Goal: Information Seeking & Learning: Obtain resource

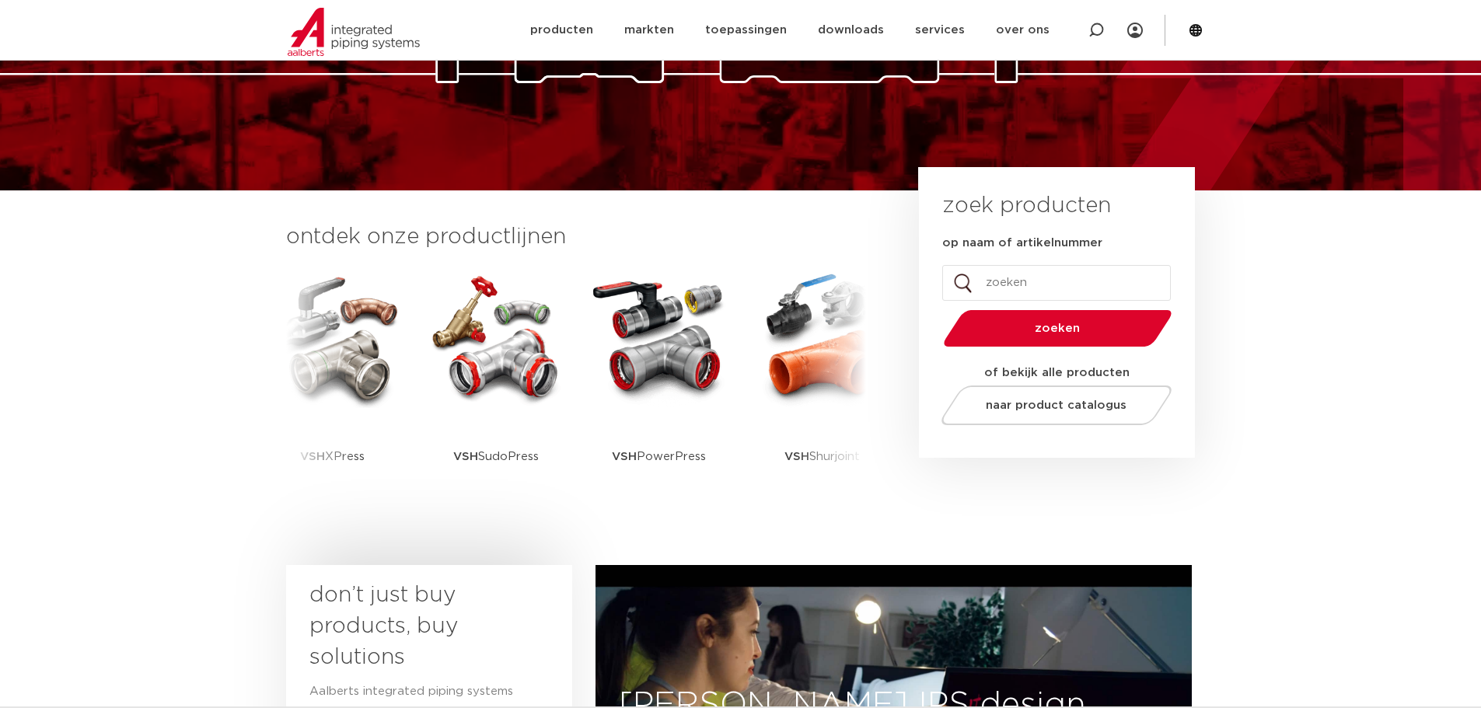
scroll to position [259, 0]
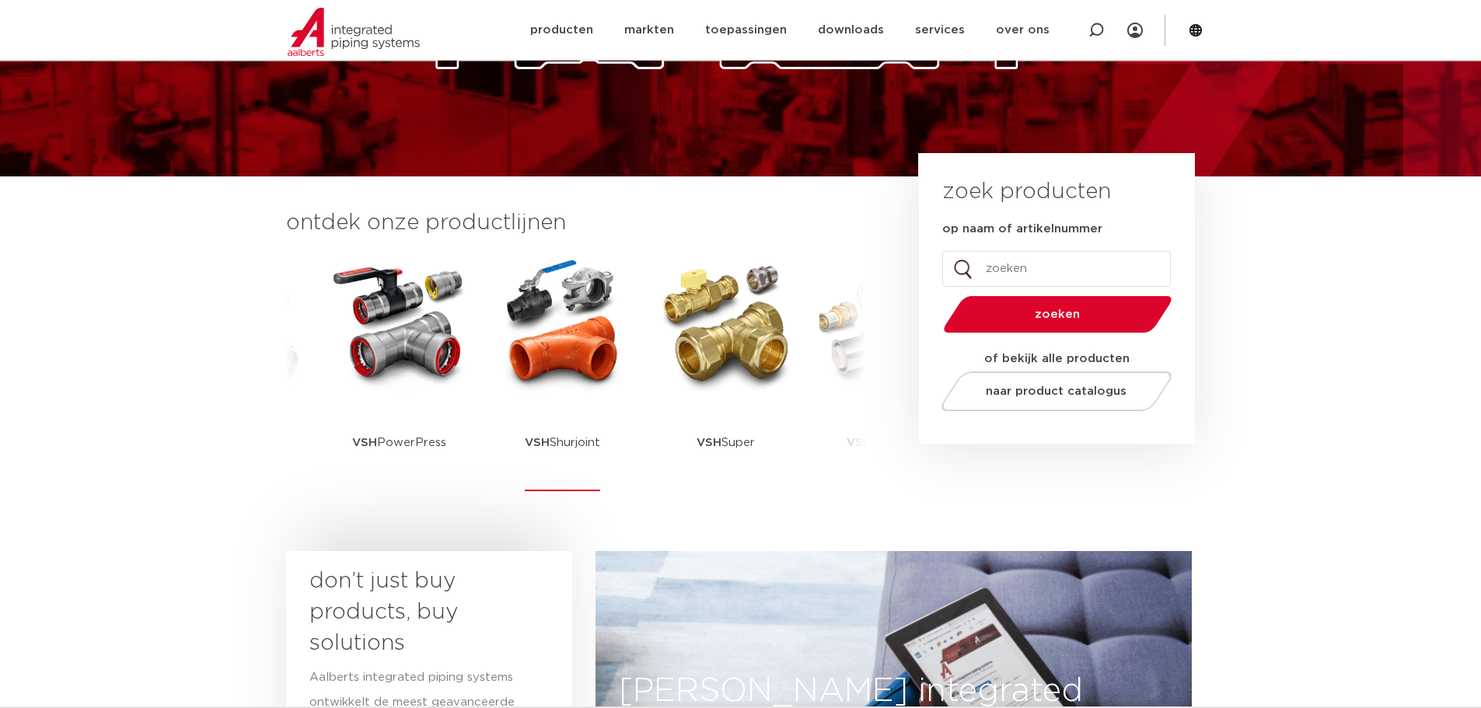
click at [548, 386] on img at bounding box center [563, 324] width 140 height 140
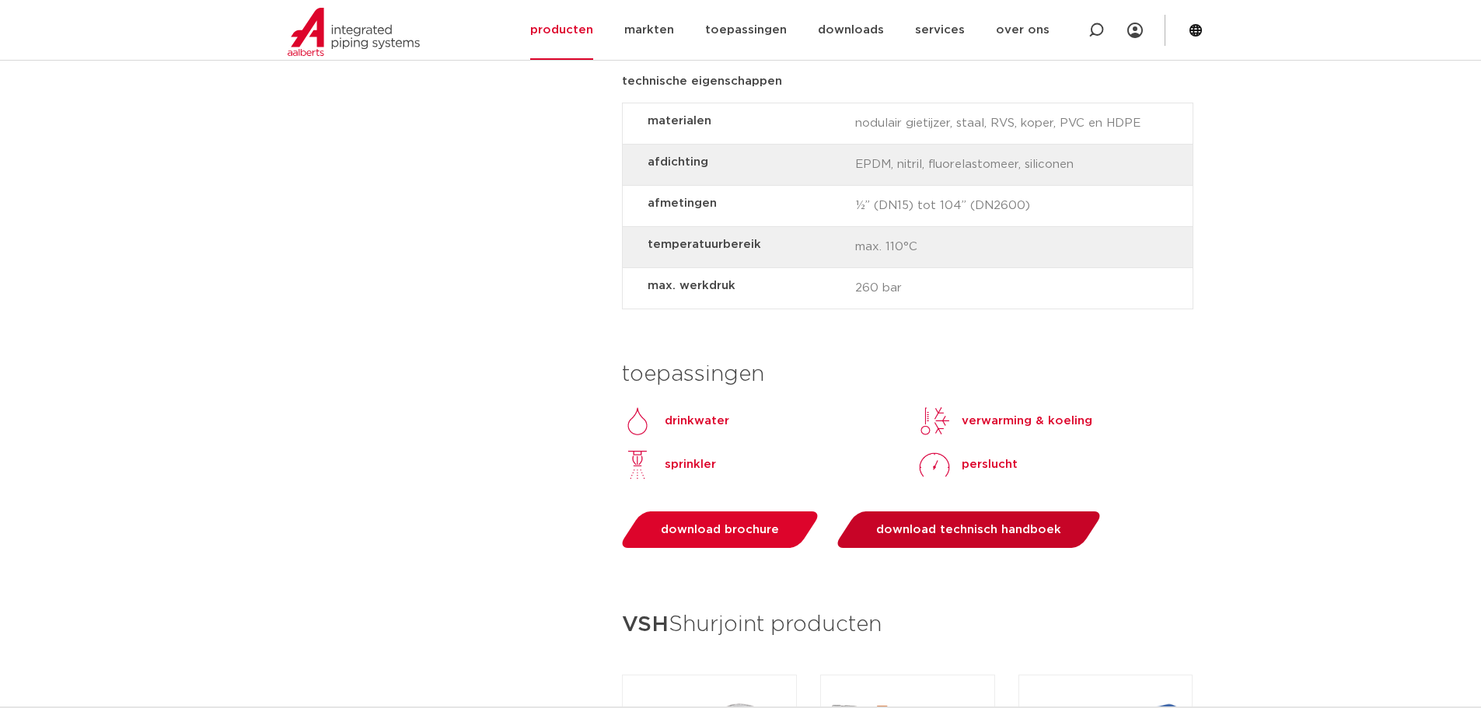
scroll to position [1555, 0]
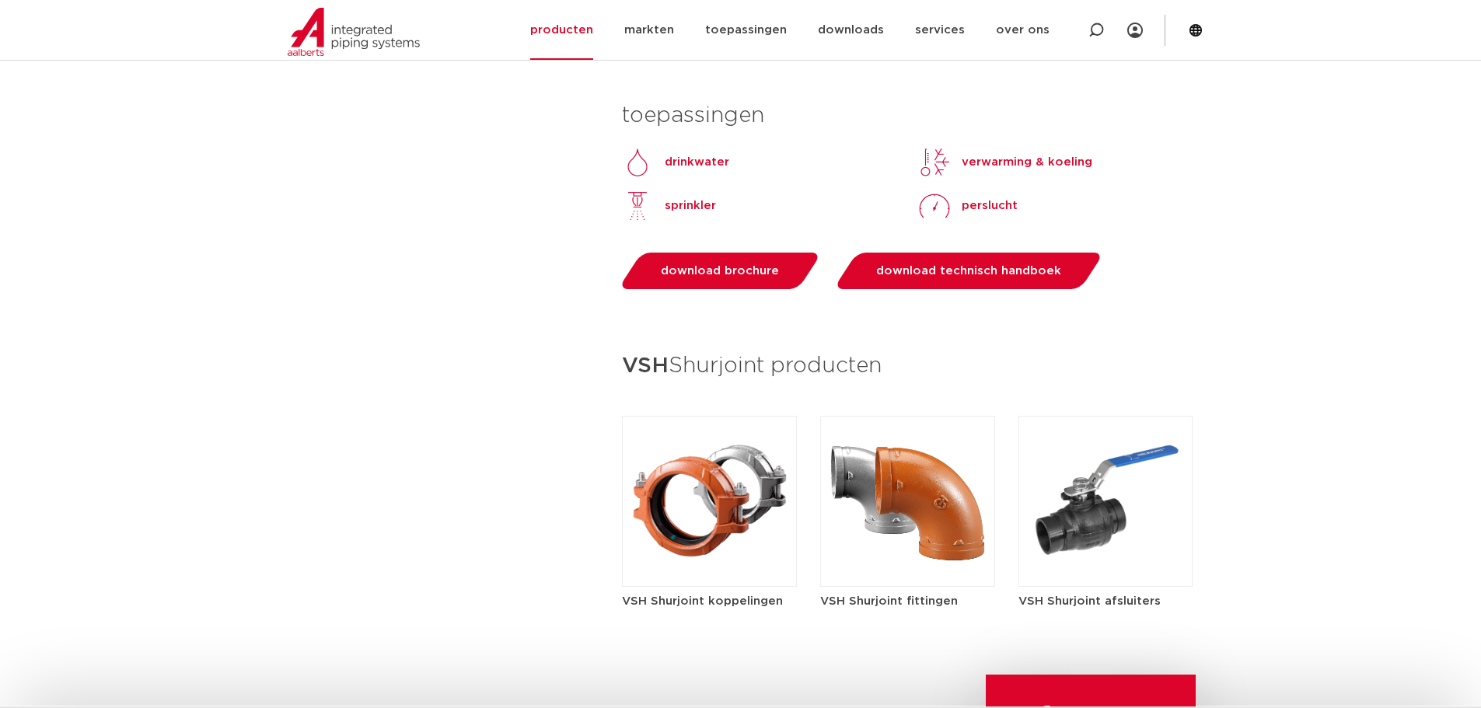
click at [916, 522] on img at bounding box center [907, 501] width 175 height 171
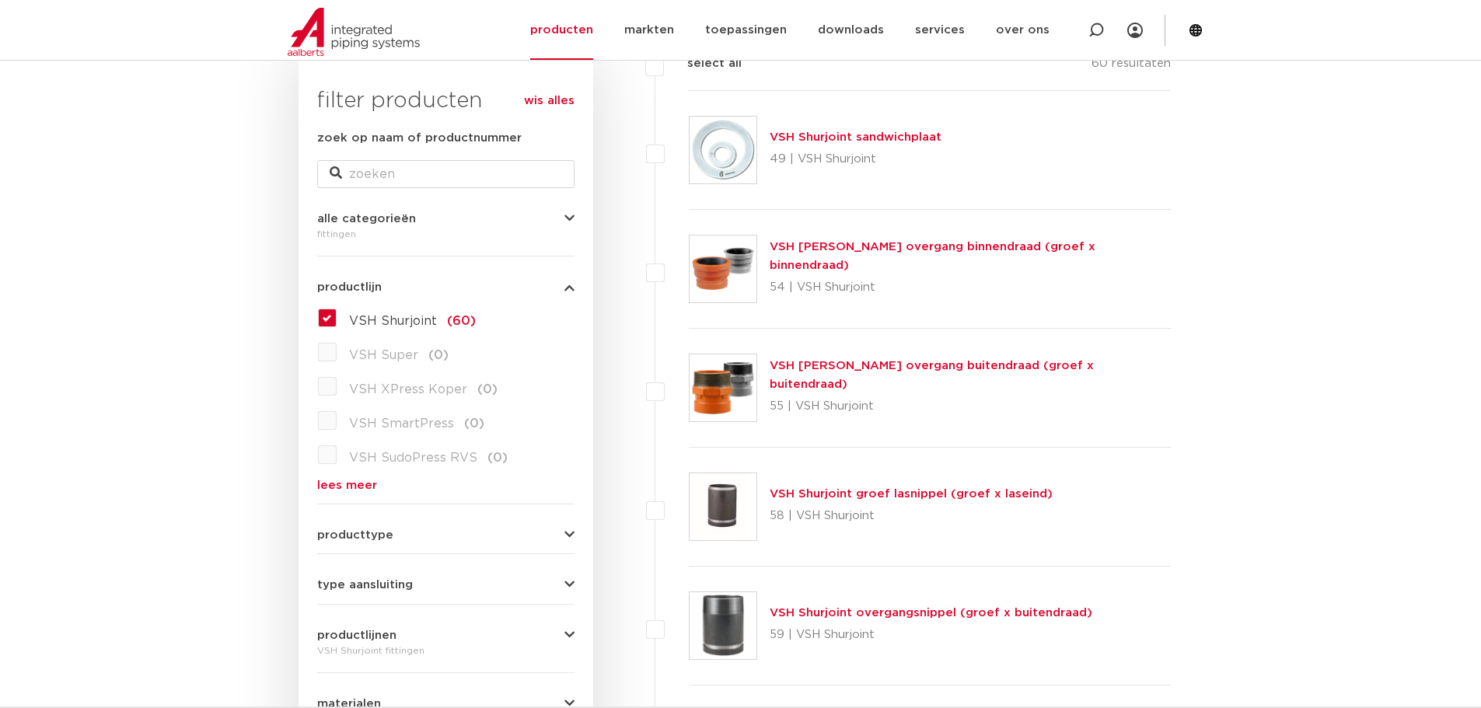
scroll to position [259, 0]
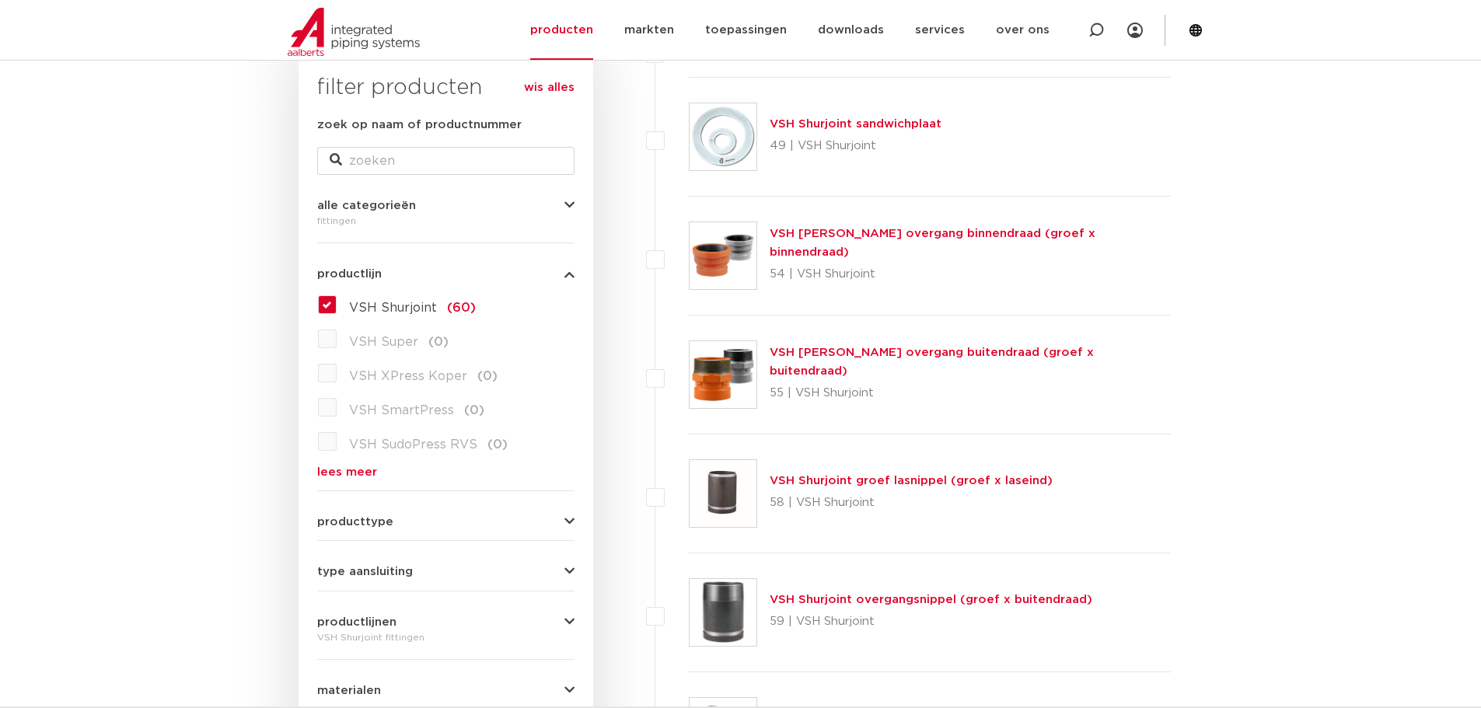
click at [987, 487] on link "VSH Shurjoint groef lasnippel (groef x laseind)" at bounding box center [911, 481] width 283 height 12
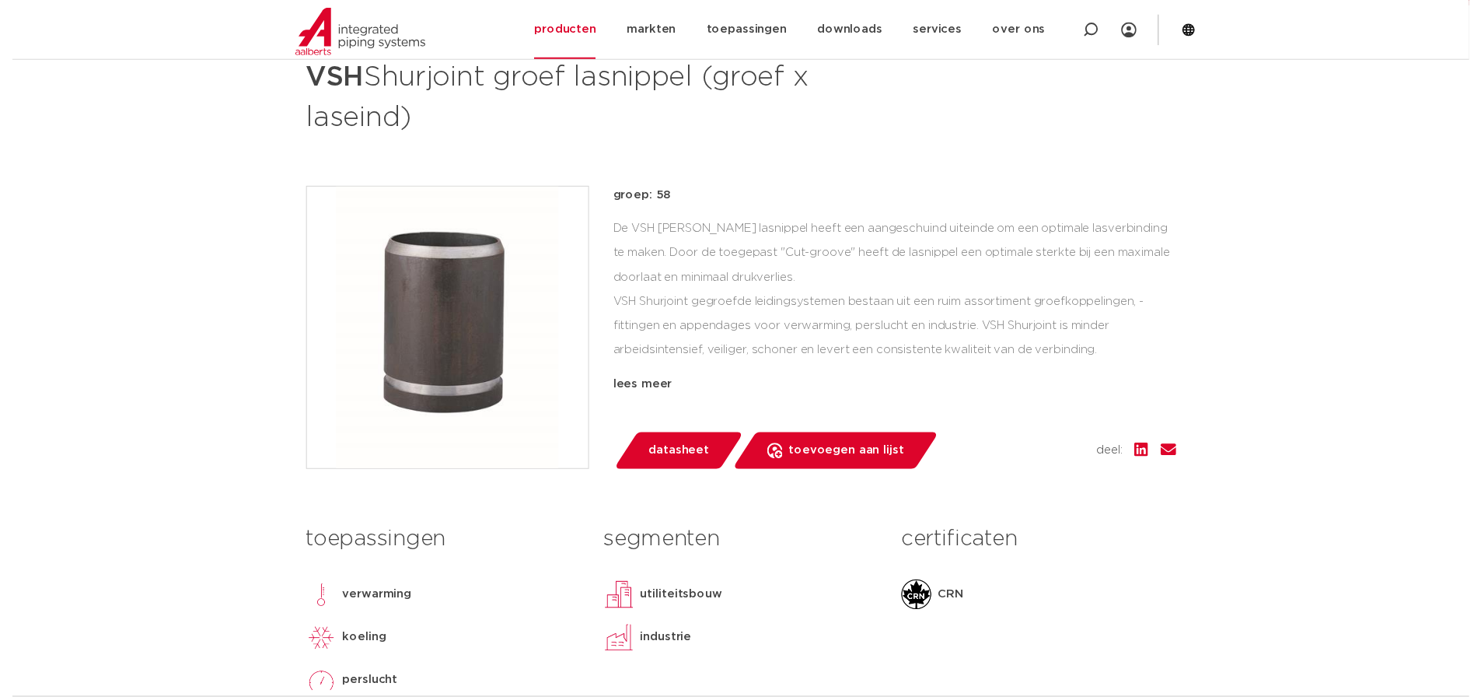
scroll to position [259, 0]
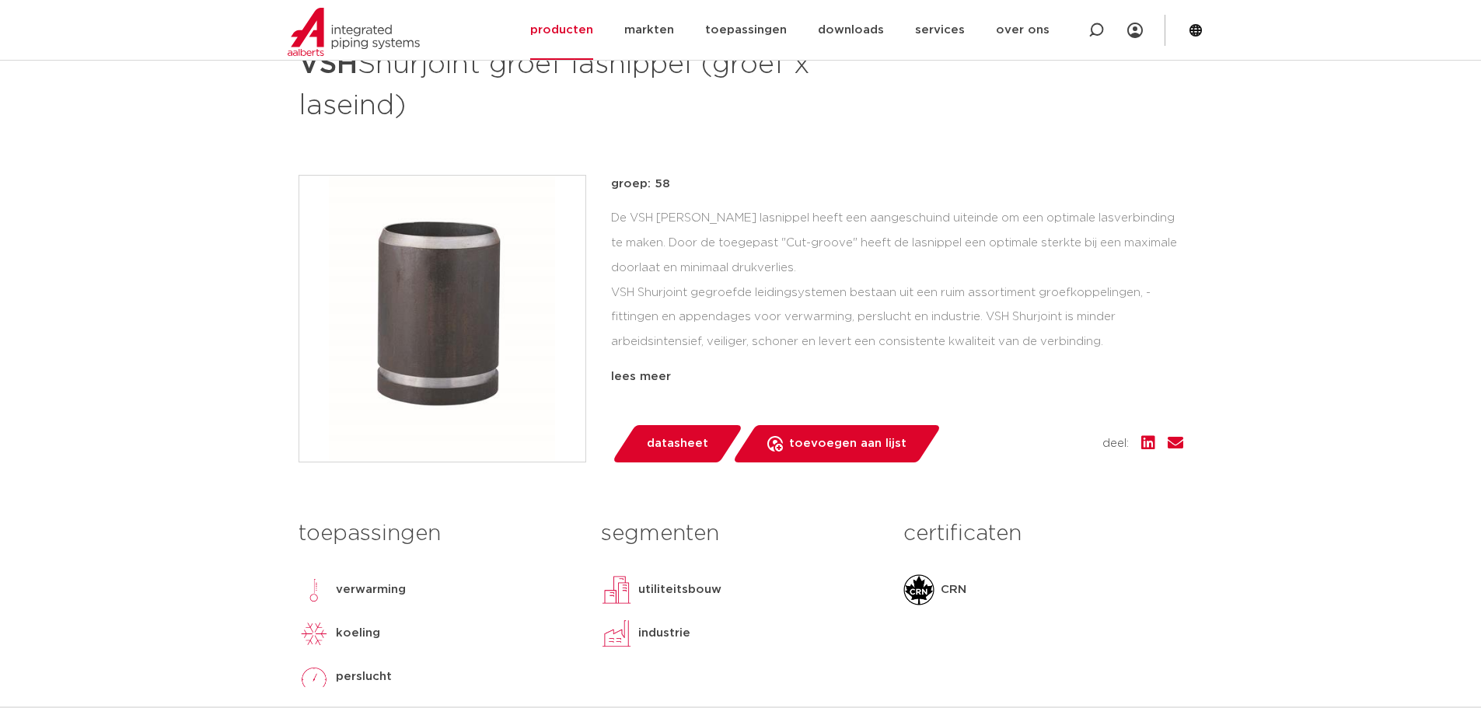
click at [648, 465] on div "fittingen VSH Shurjoint groef lasnippel (groef x laseind) groep: 58 De VSH Shur…" at bounding box center [741, 379] width 910 height 726
click at [671, 445] on span "datasheet" at bounding box center [677, 444] width 61 height 25
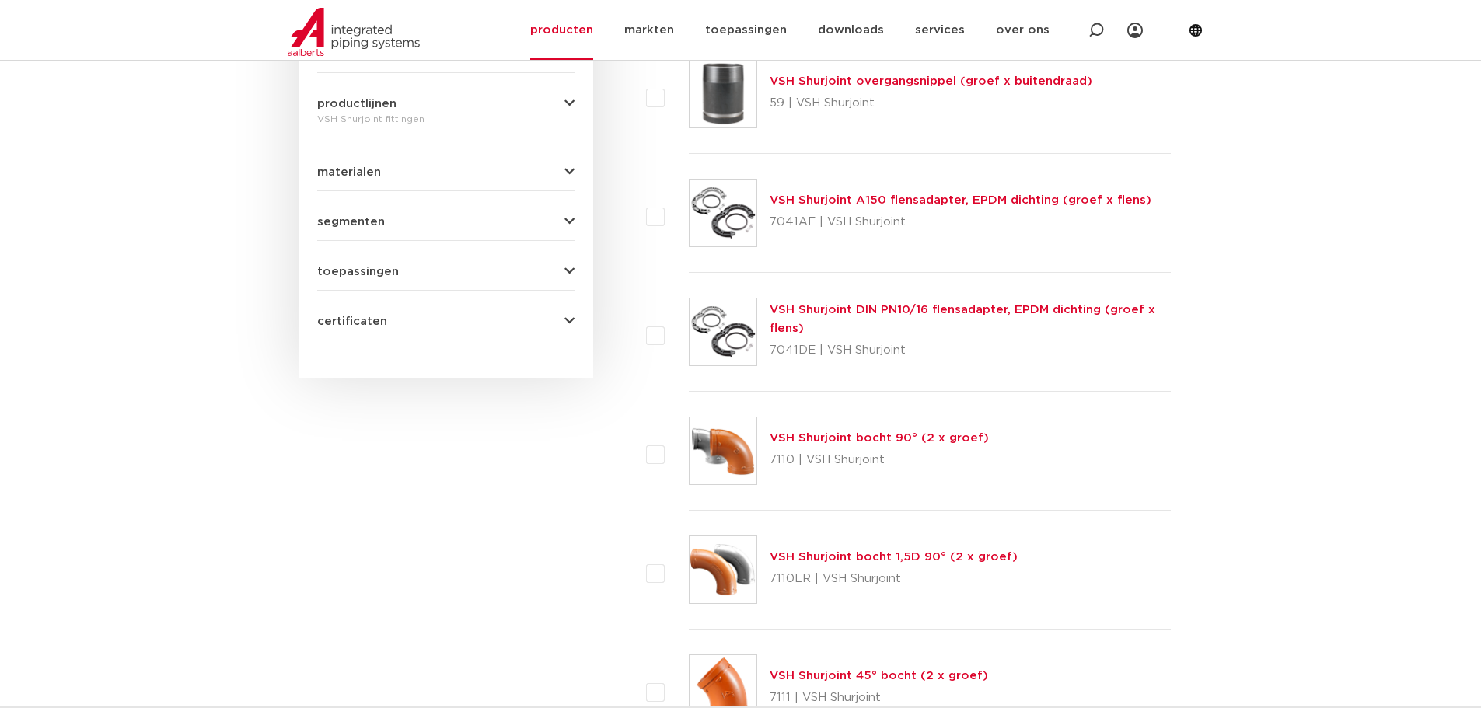
scroll to position [259, 0]
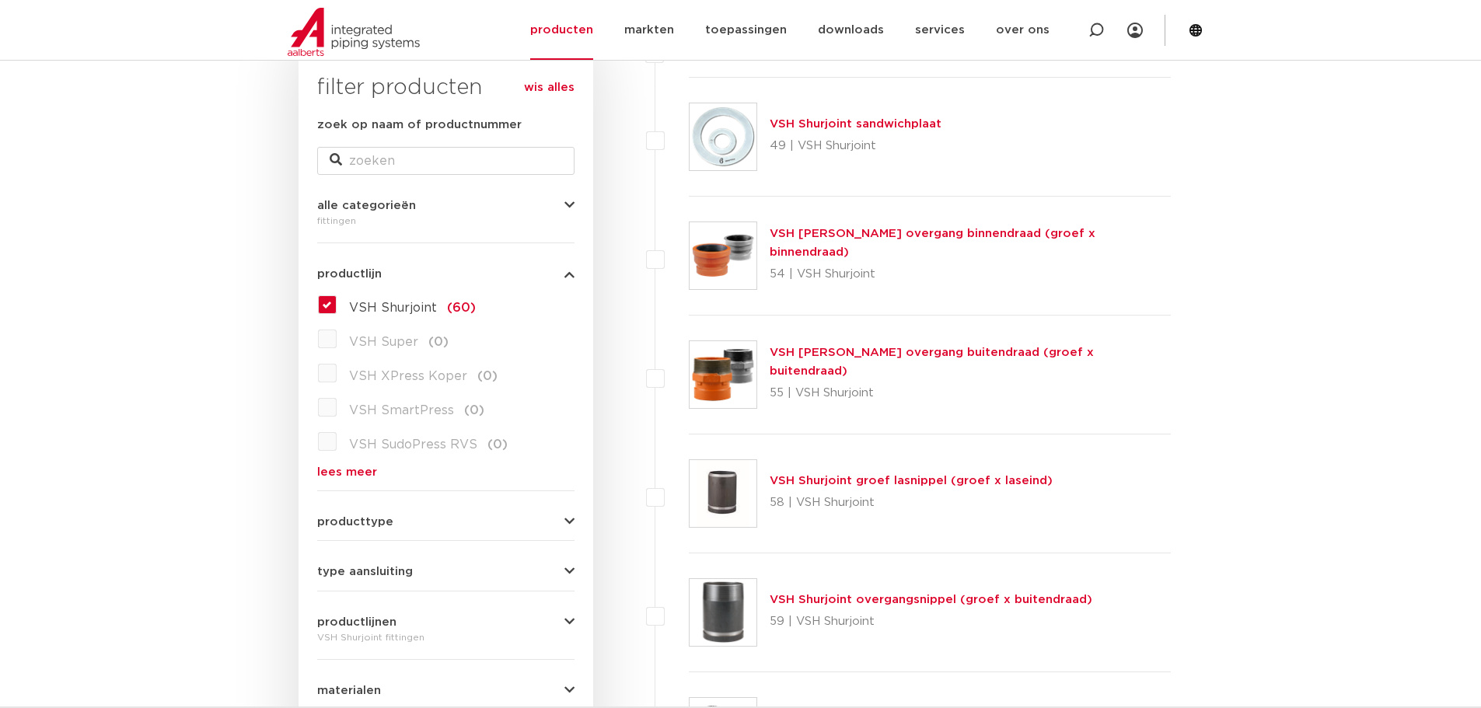
click at [968, 240] on link "VSH [PERSON_NAME] overgang binnendraad (groef x binnendraad)" at bounding box center [933, 243] width 326 height 30
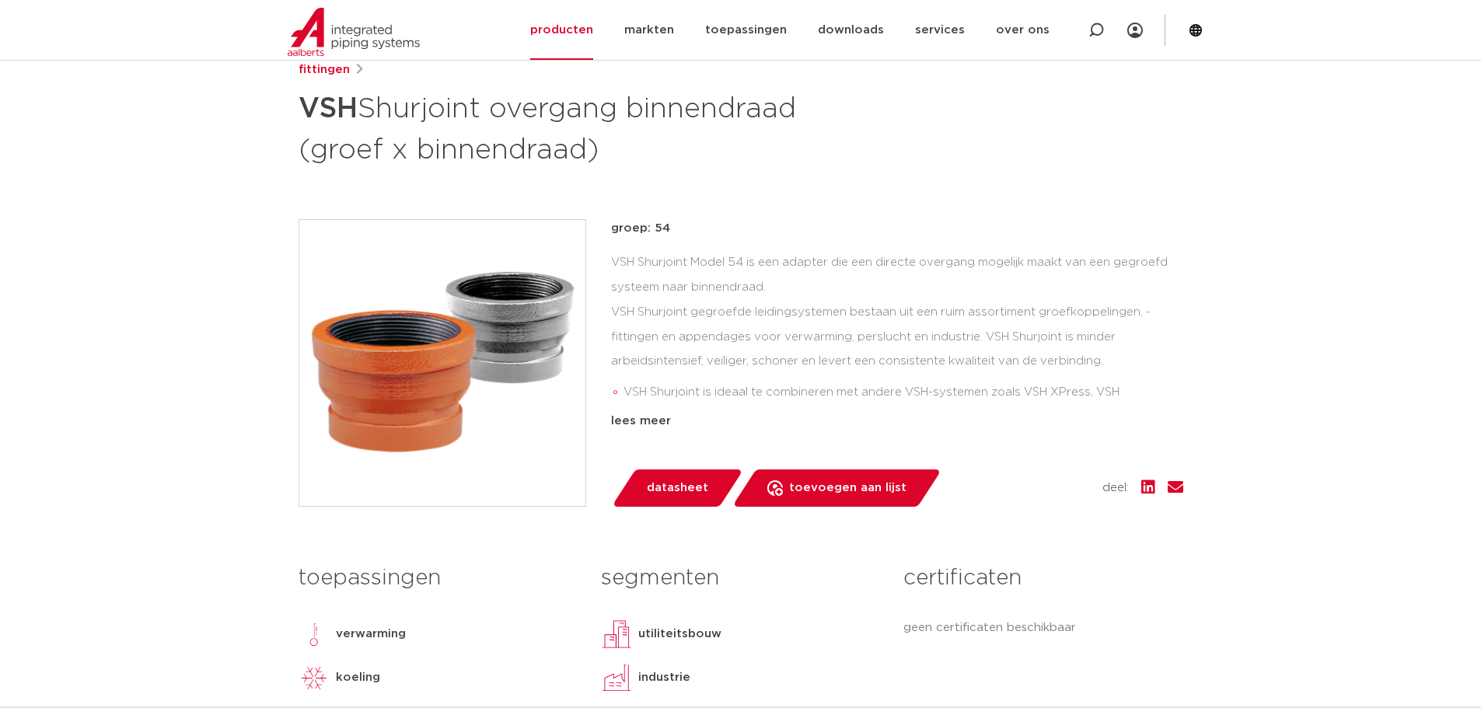
scroll to position [259, 0]
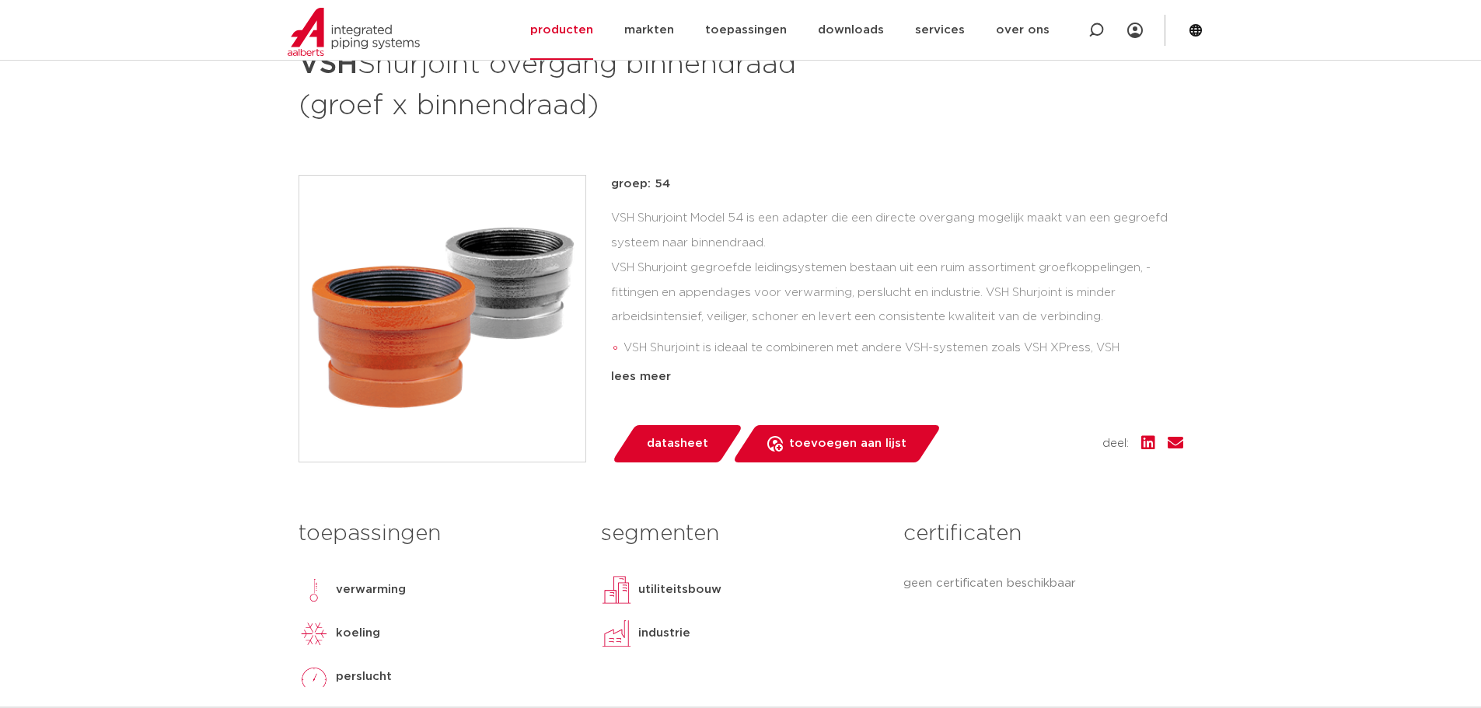
click at [690, 452] on span "datasheet" at bounding box center [677, 444] width 61 height 25
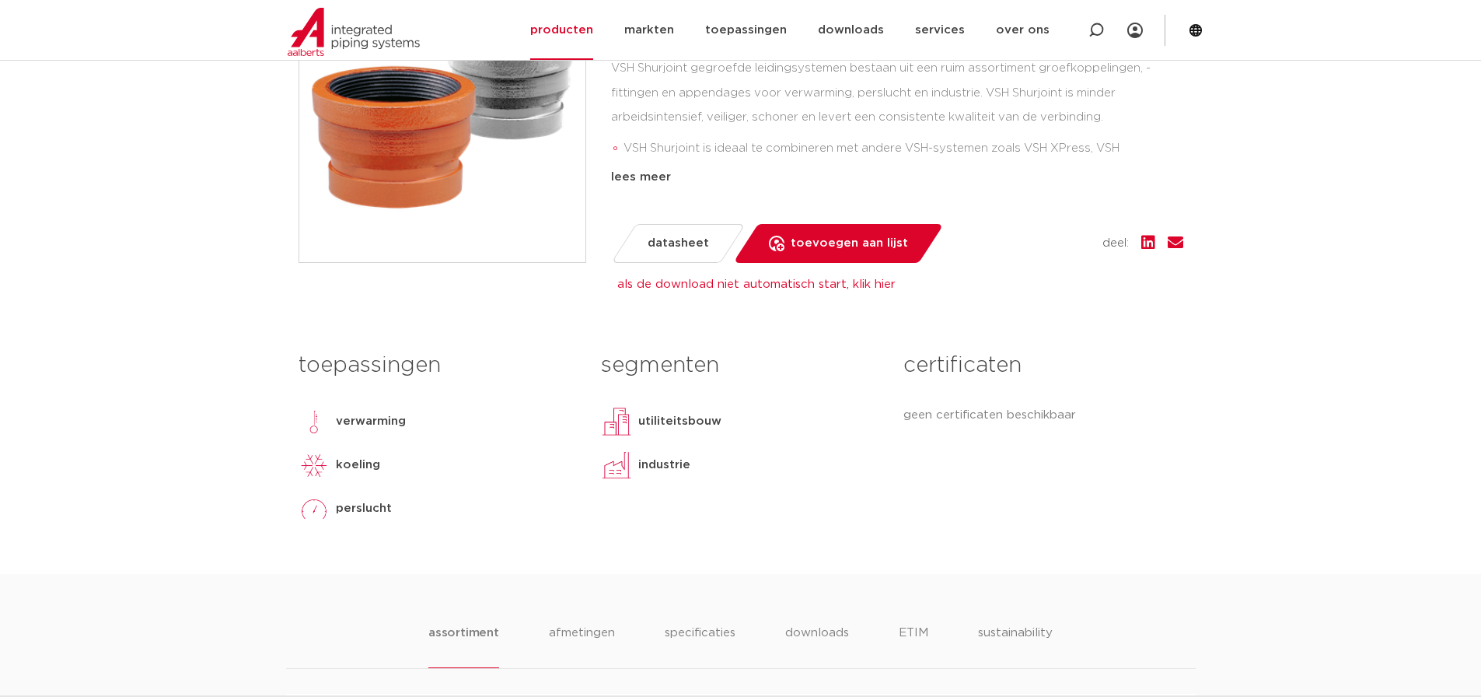
scroll to position [290, 0]
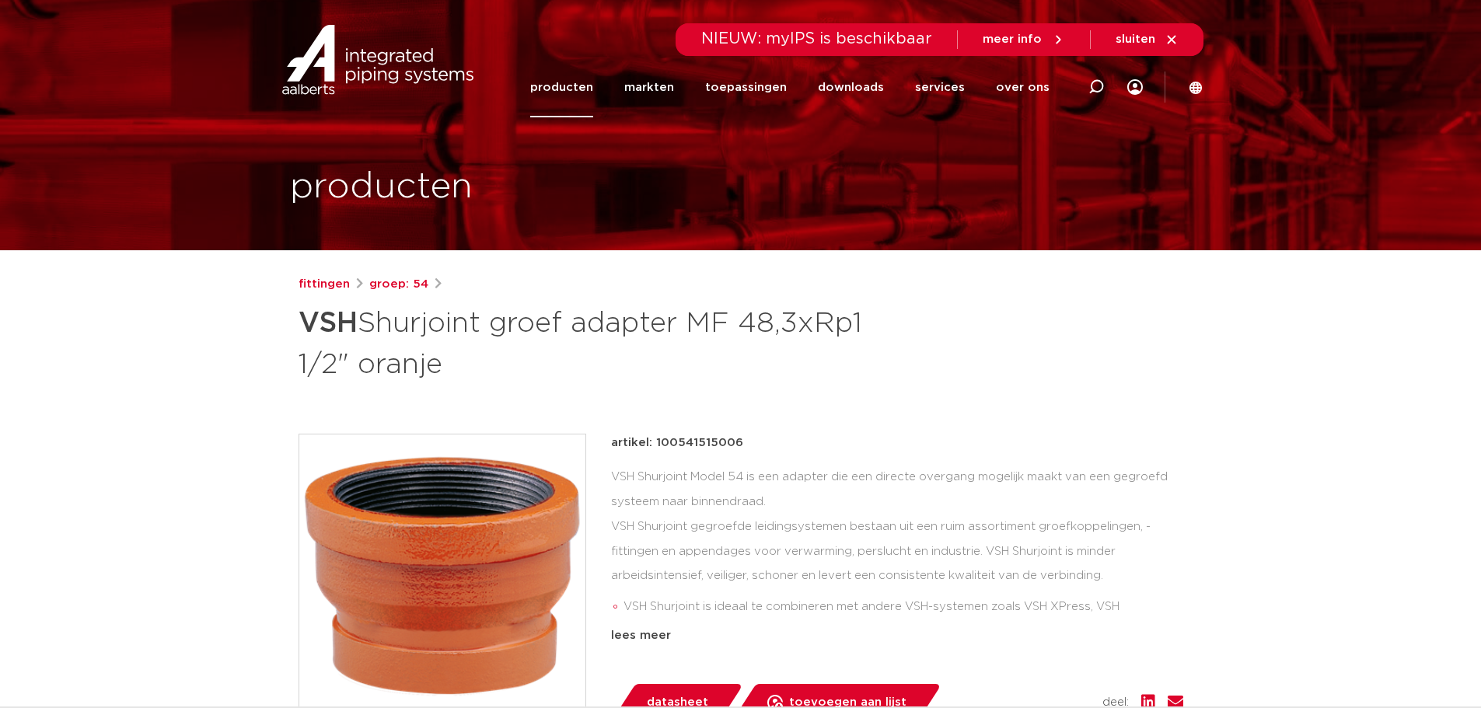
click at [730, 439] on p "artikel: 100541515006" at bounding box center [677, 443] width 132 height 19
copy p "100541515006"
drag, startPoint x: 1078, startPoint y: 82, endPoint x: 1091, endPoint y: 86, distance: 12.8
click at [1081, 82] on div at bounding box center [1096, 87] width 62 height 118
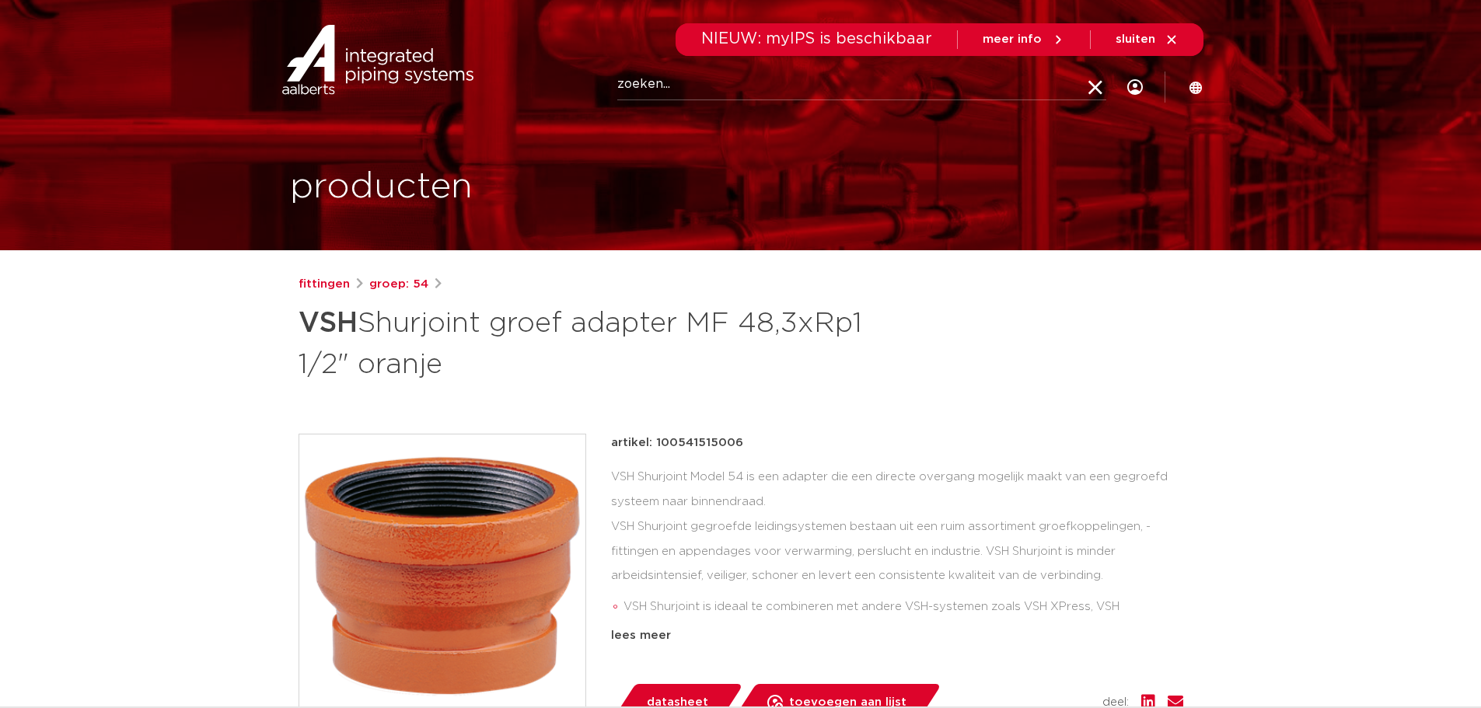
click at [1102, 92] on icon at bounding box center [1096, 89] width 22 height 22
click at [1099, 86] on icon at bounding box center [1096, 87] width 19 height 19
click at [865, 92] on input "Zoeken" at bounding box center [861, 84] width 489 height 31
paste input "171502015001"
type input "171502015001"
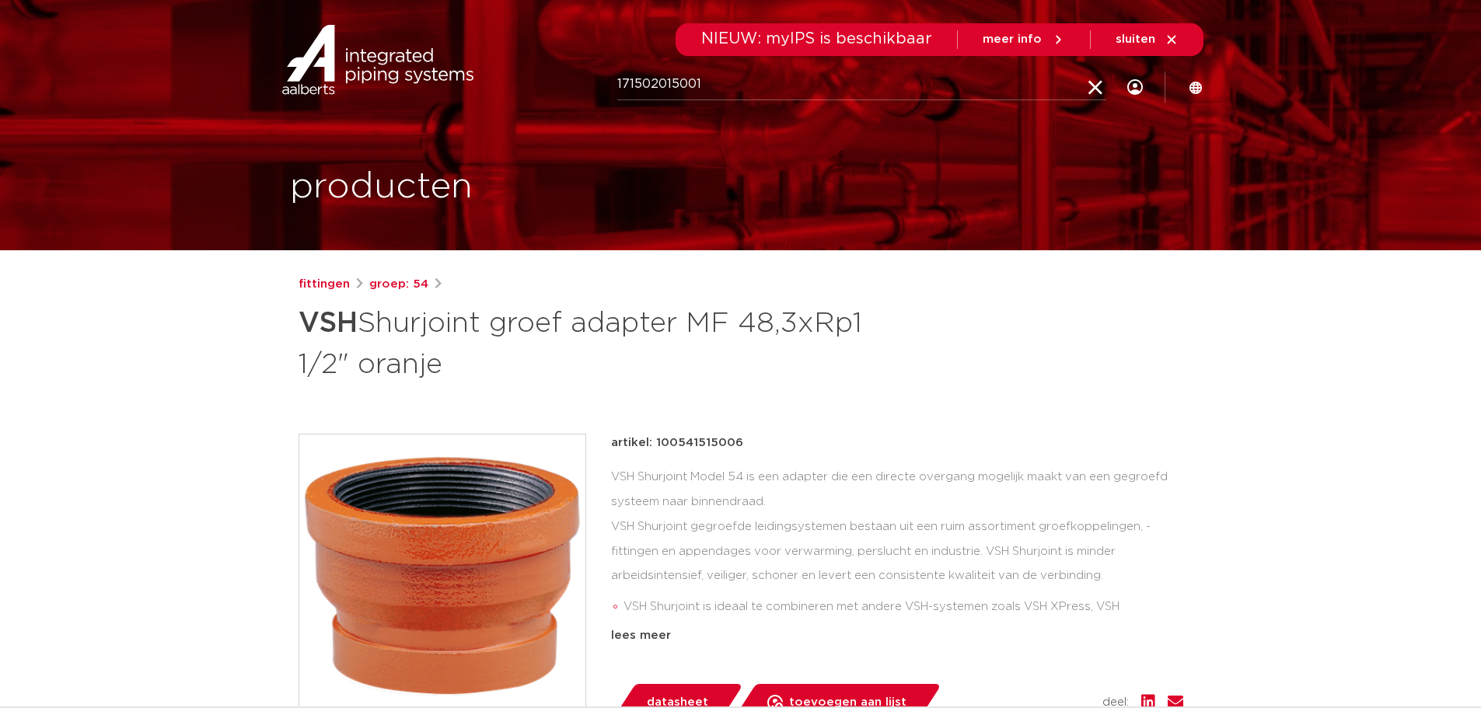
click button "Zoeken" at bounding box center [0, 0] width 0 height 0
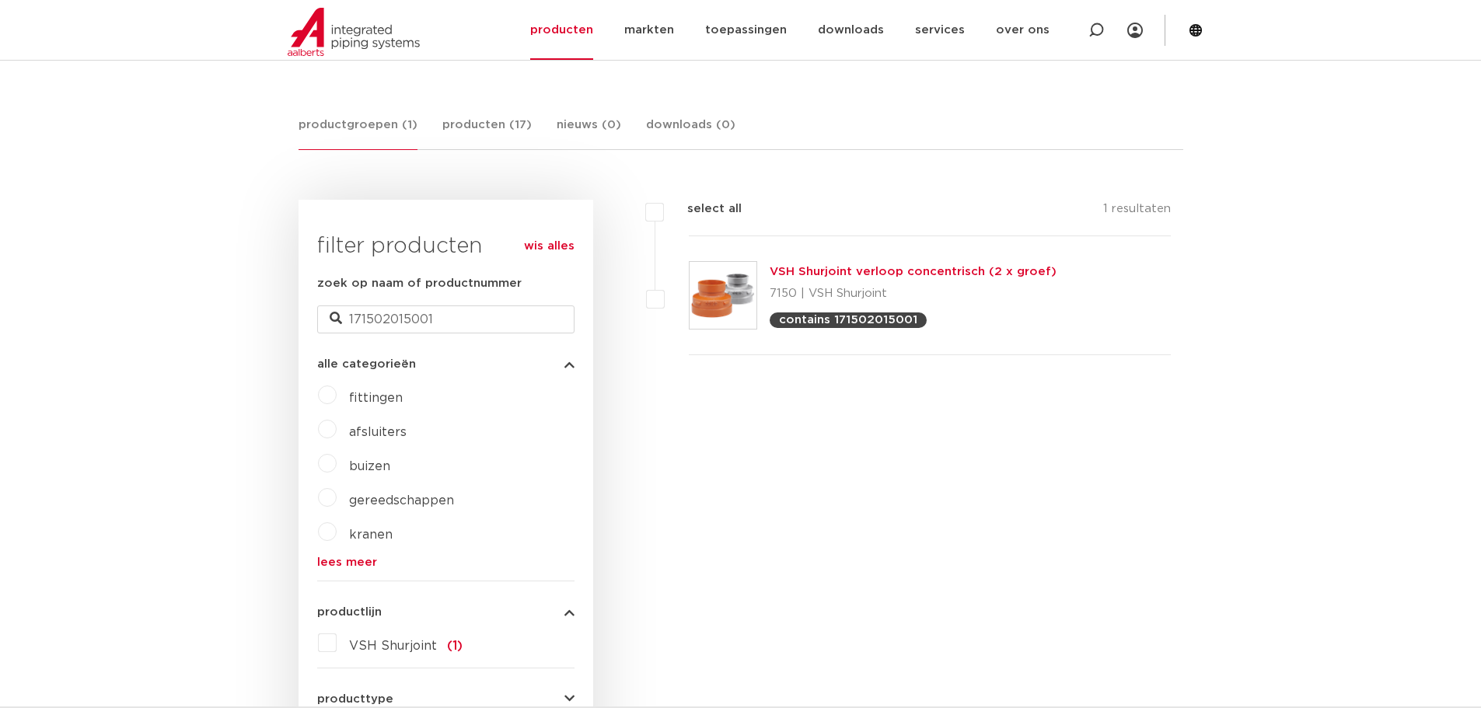
click at [802, 274] on link "VSH Shurjoint verloop concentrisch (2 x groef)" at bounding box center [913, 272] width 287 height 12
click at [858, 280] on div "VSH Shurjoint verloop concentrisch (2 x groef) 7150 | VSH Shurjoint contains 17…" at bounding box center [913, 295] width 287 height 65
click at [861, 274] on link "VSH Shurjoint verloop concentrisch (2 x groef)" at bounding box center [913, 272] width 287 height 12
click at [689, 287] on label at bounding box center [689, 287] width 0 height 0
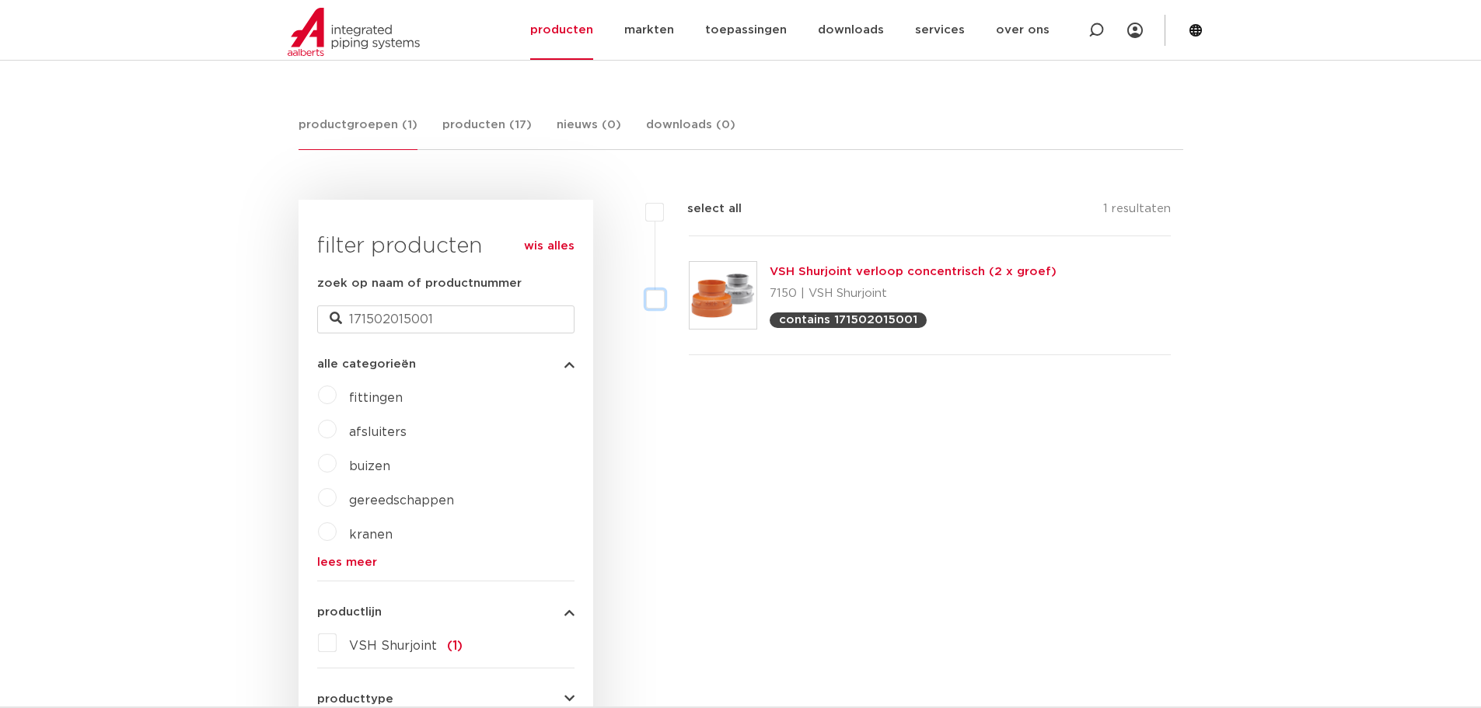
checkbox input "true"
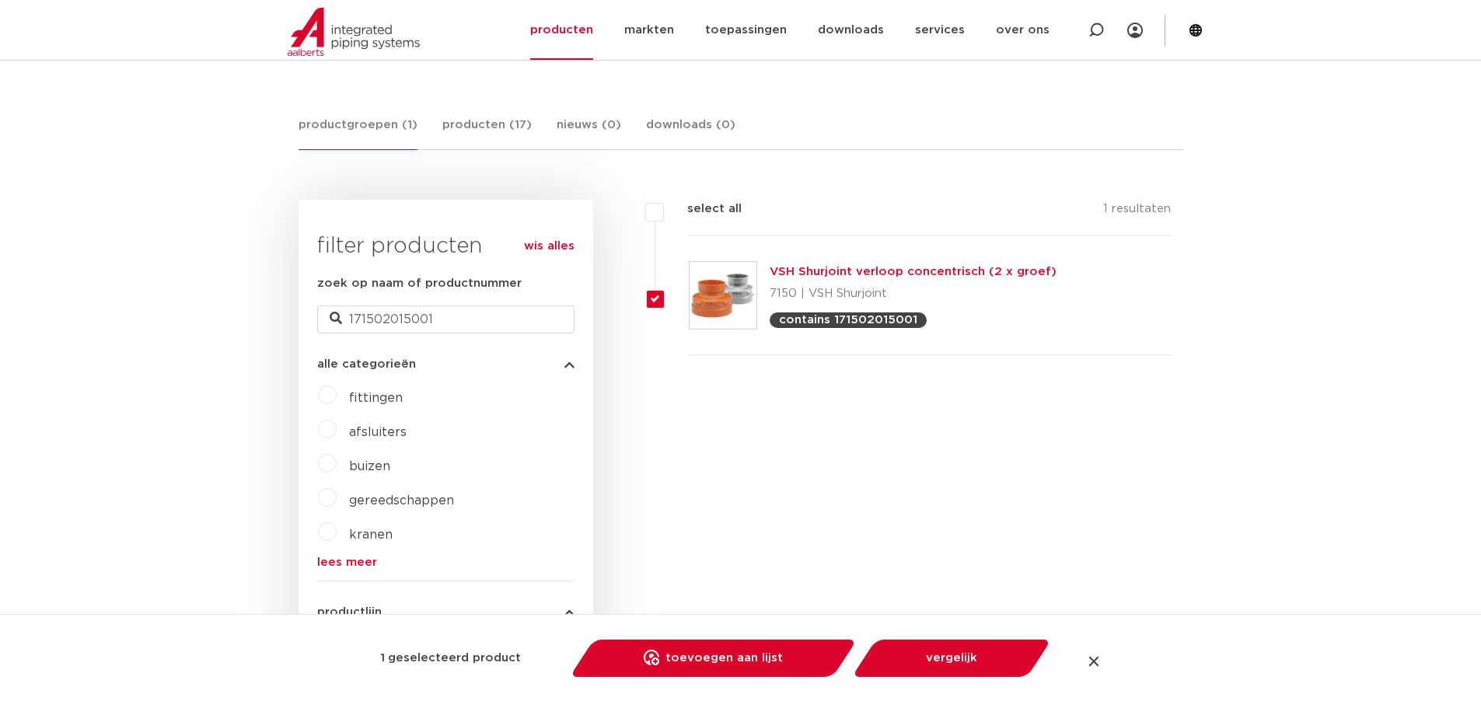
click at [737, 288] on img at bounding box center [723, 295] width 67 height 67
click at [960, 501] on div "filters select all 1 resultaten VSH Shurjoint verloop concentrisch (2 x groef)" at bounding box center [888, 627] width 590 height 855
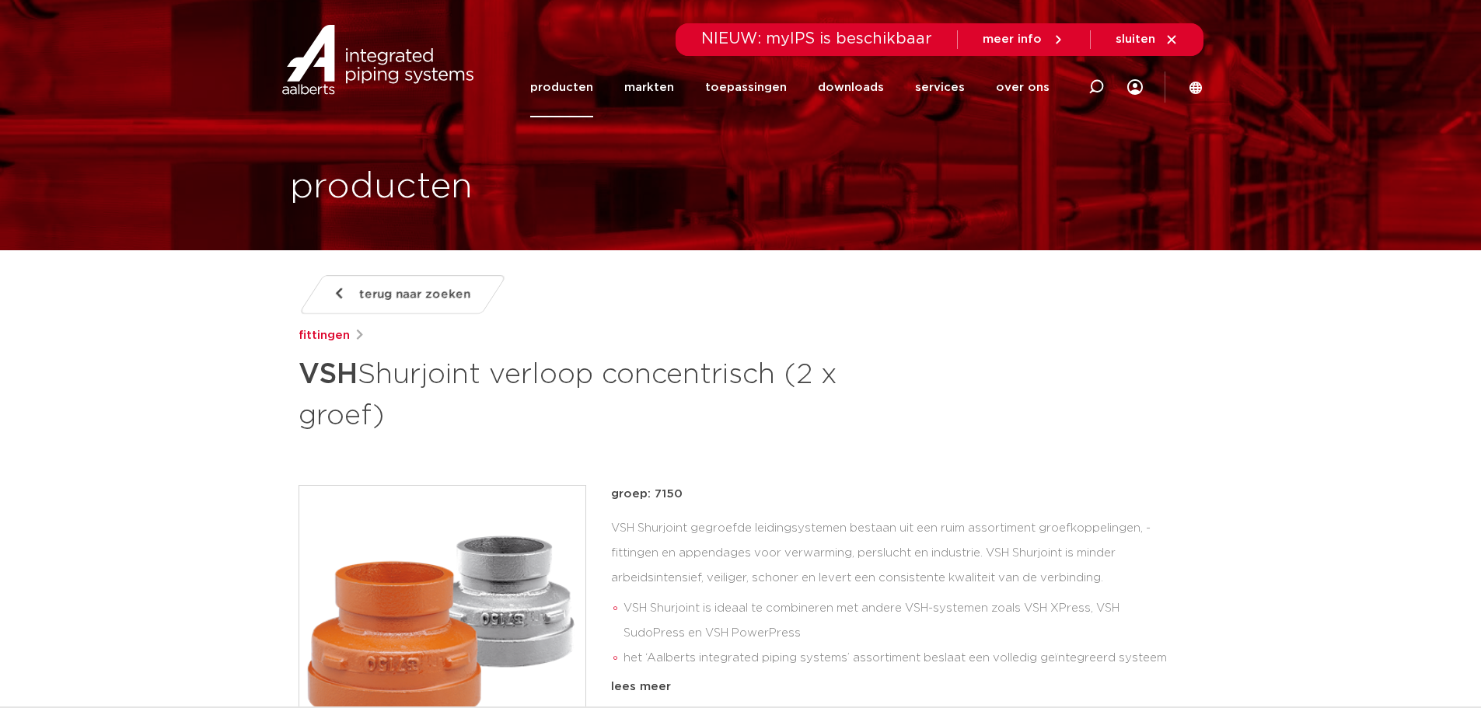
drag, startPoint x: 715, startPoint y: 402, endPoint x: 715, endPoint y: 362, distance: 40.4
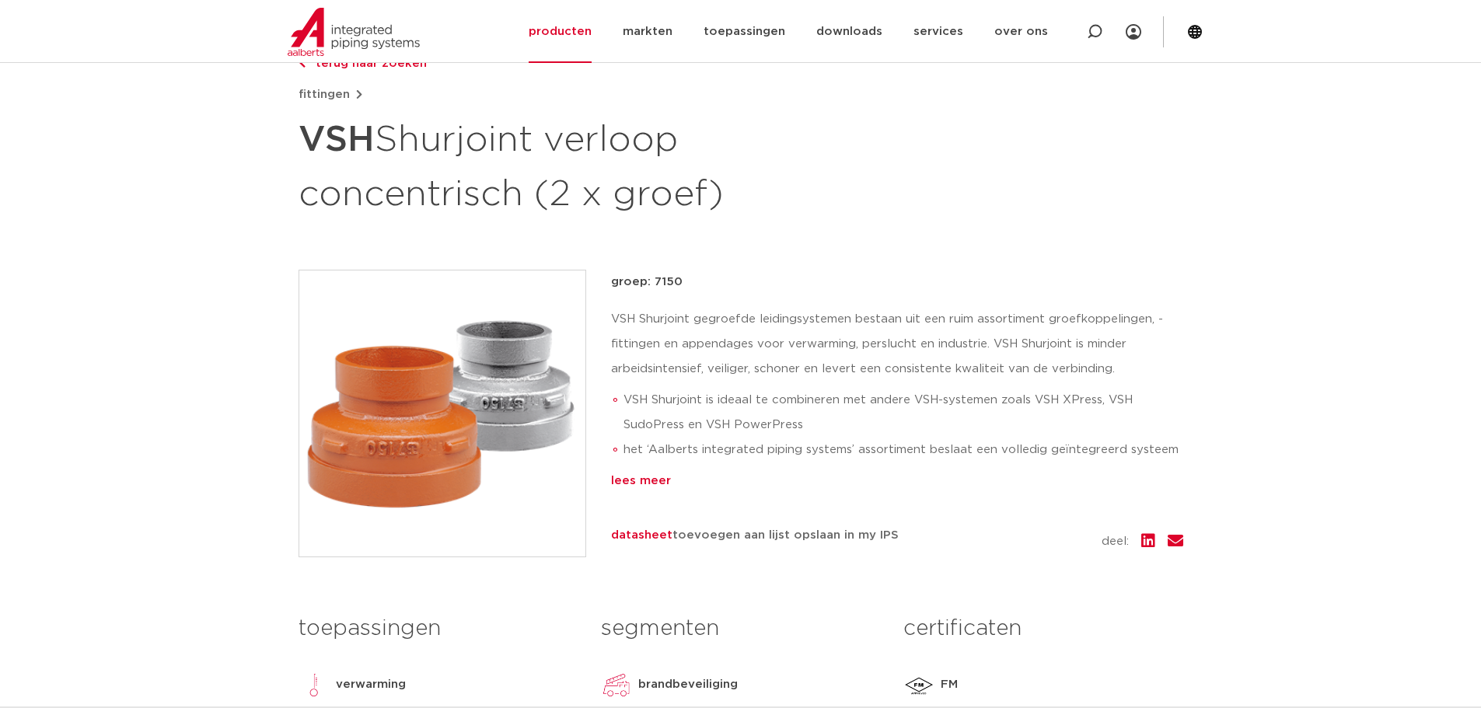
scroll to position [259, 0]
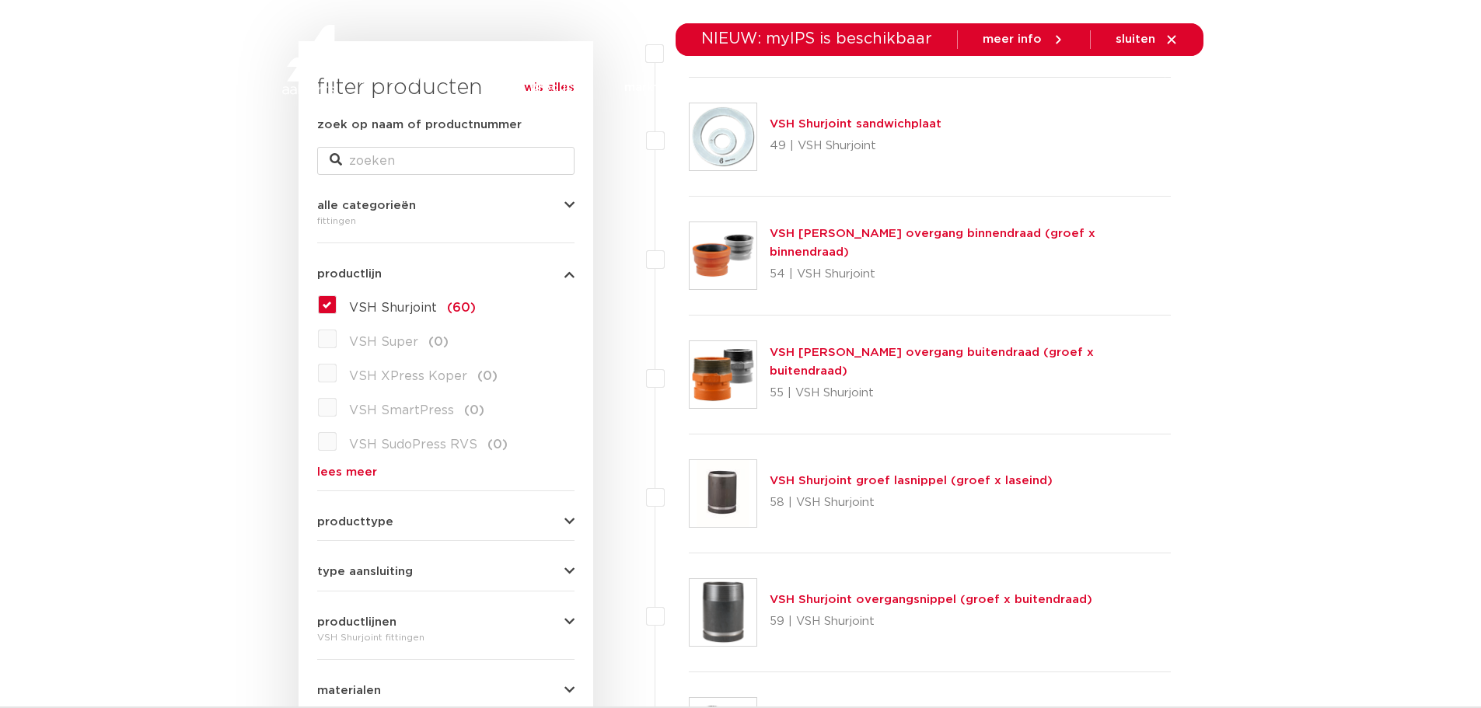
click at [817, 243] on link "VSH Shurjoint overgang binnendraad (groef x binnendraad)" at bounding box center [933, 243] width 326 height 30
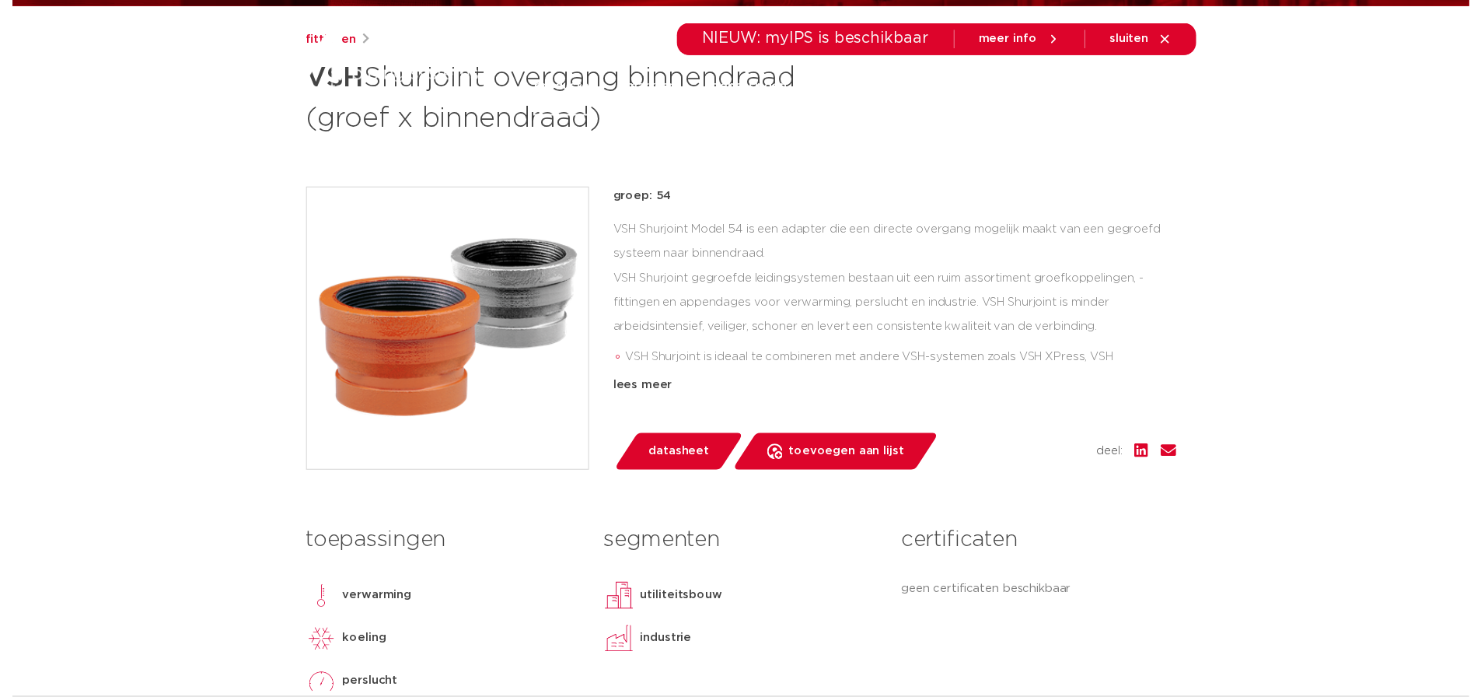
scroll to position [259, 0]
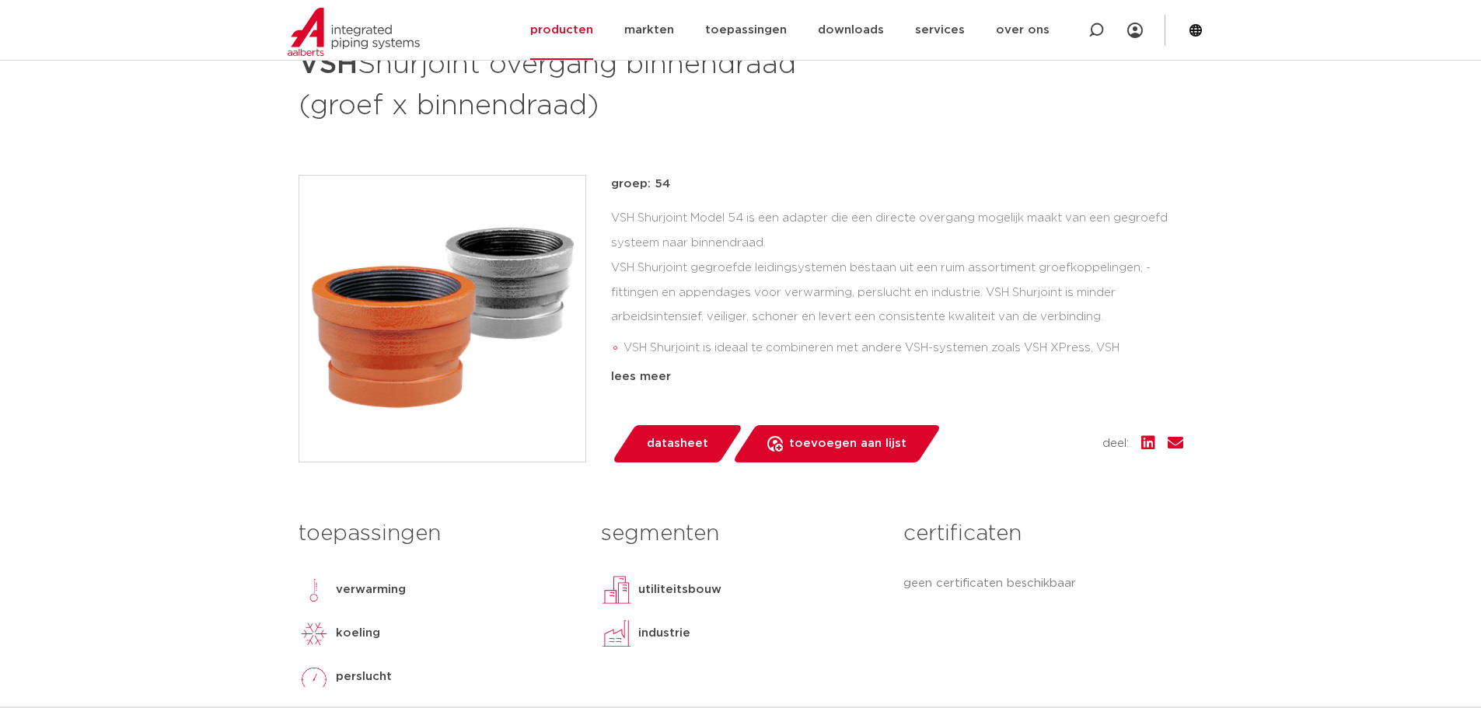
click at [676, 435] on span "datasheet" at bounding box center [677, 444] width 61 height 25
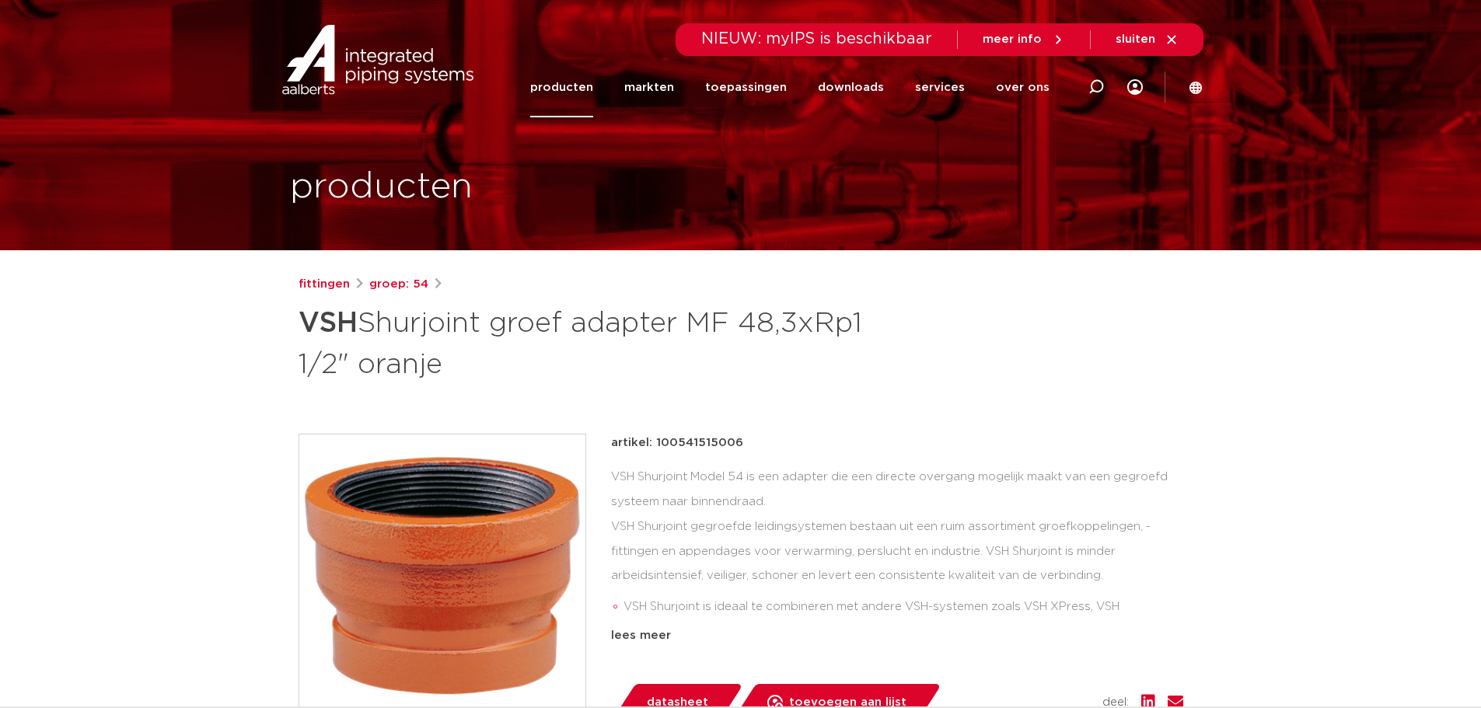
click at [708, 449] on p "artikel: 100541515006" at bounding box center [677, 443] width 132 height 19
click at [708, 439] on p "artikel: 100541515006" at bounding box center [677, 443] width 132 height 19
copy p "100541515006"
